Goal: Information Seeking & Learning: Learn about a topic

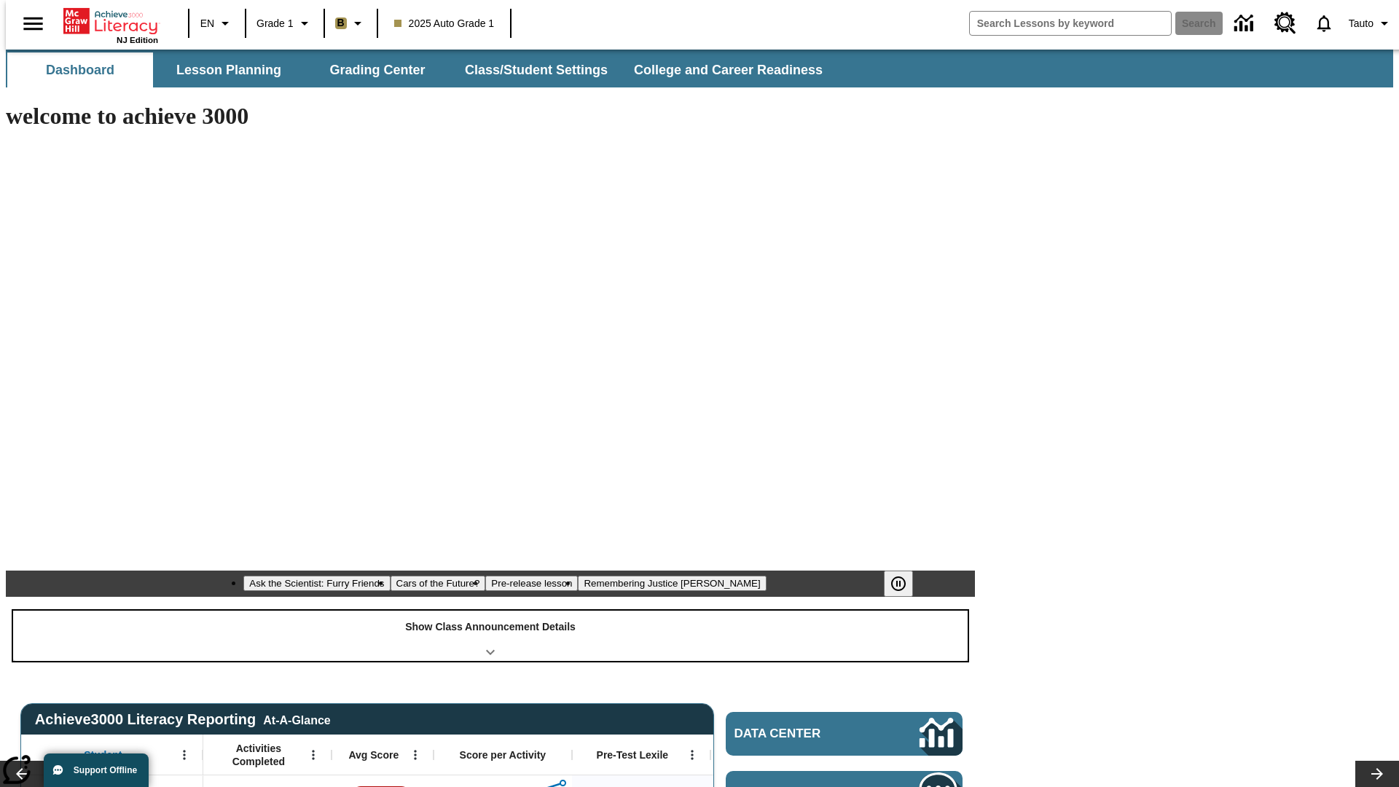
click at [491, 611] on div "Show Class Announcement Details" at bounding box center [490, 636] width 955 height 50
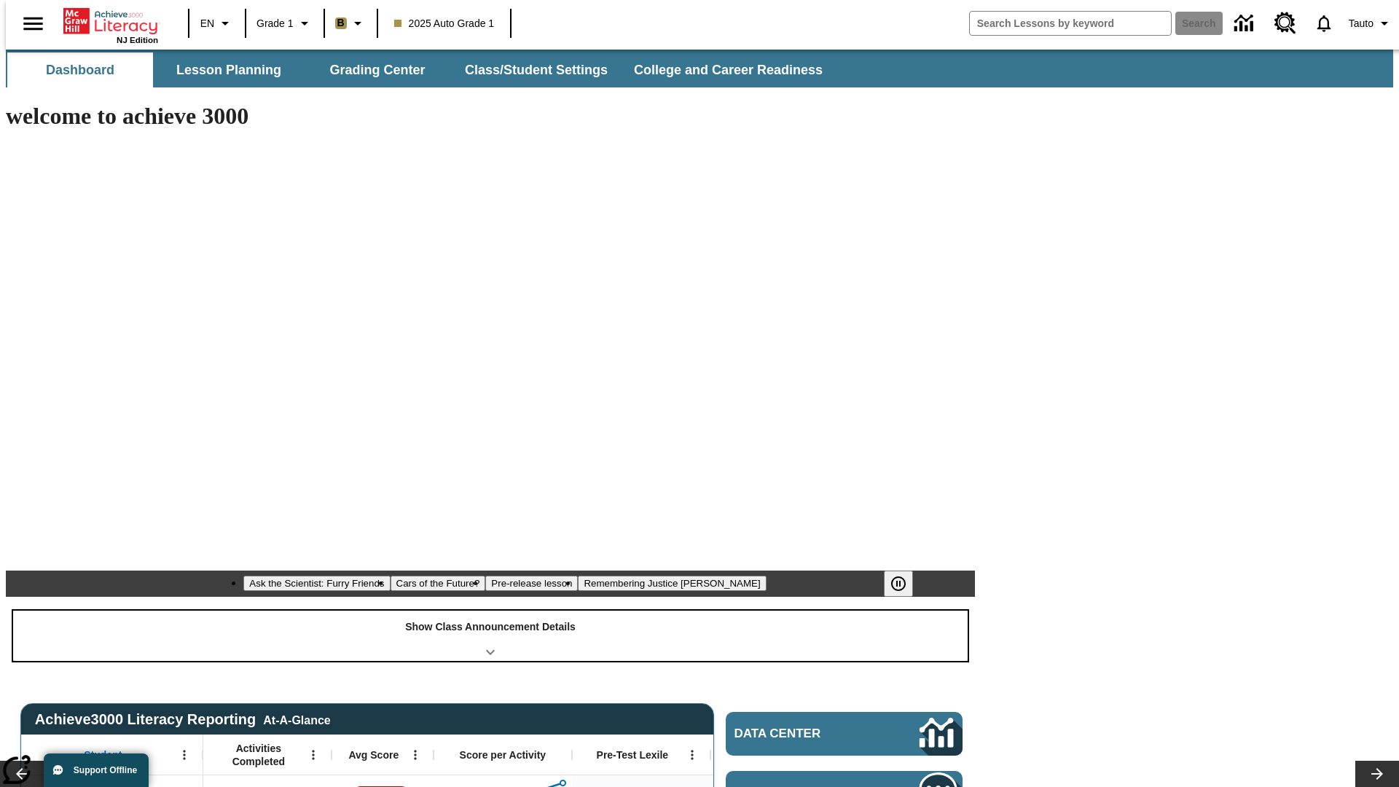
click at [491, 611] on div "Show Class Announcement Details" at bounding box center [490, 636] width 955 height 50
